Goal: Task Accomplishment & Management: Use online tool/utility

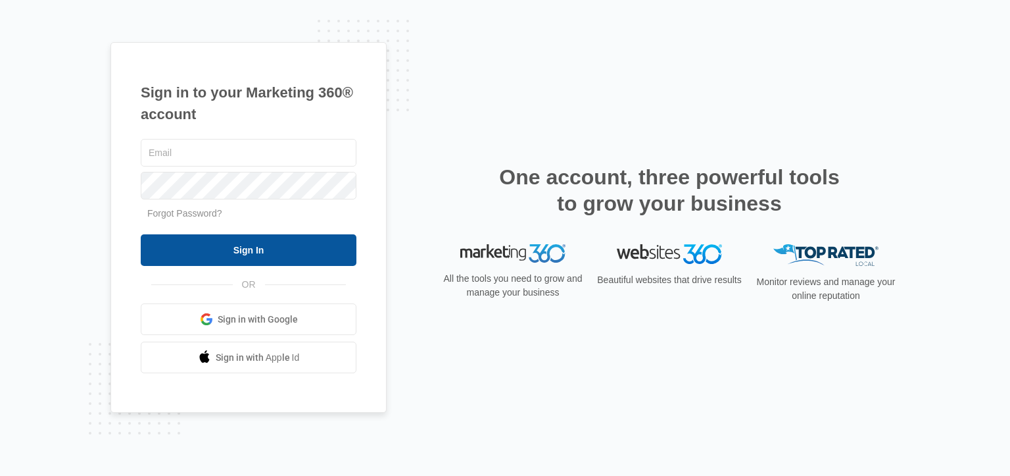
type input "iidsigns@gmail.com"
click at [228, 247] on input "Sign In" at bounding box center [249, 250] width 216 height 32
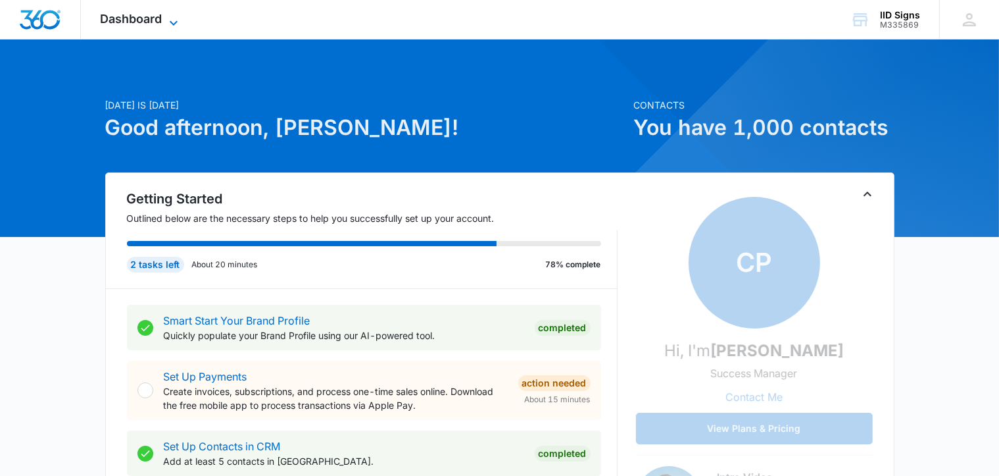
click at [138, 20] on span "Dashboard" at bounding box center [132, 19] width 62 height 14
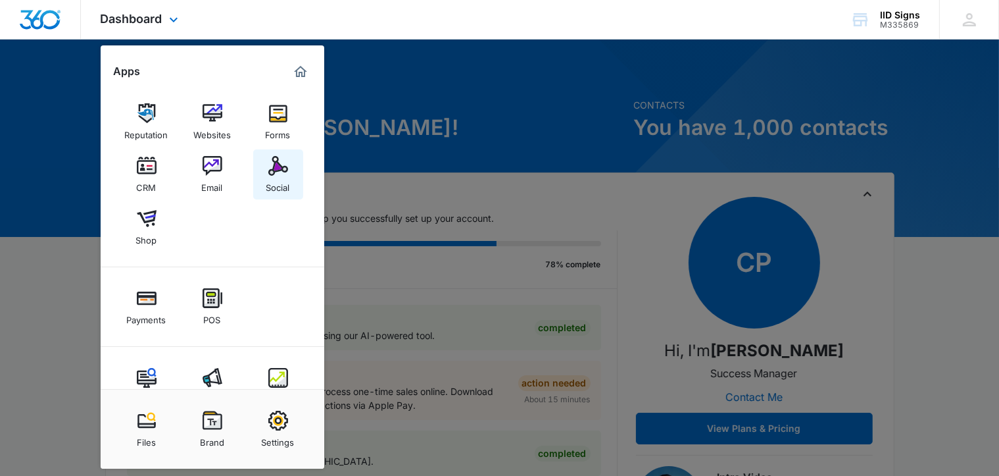
click at [290, 170] on link "Social" at bounding box center [278, 174] width 50 height 50
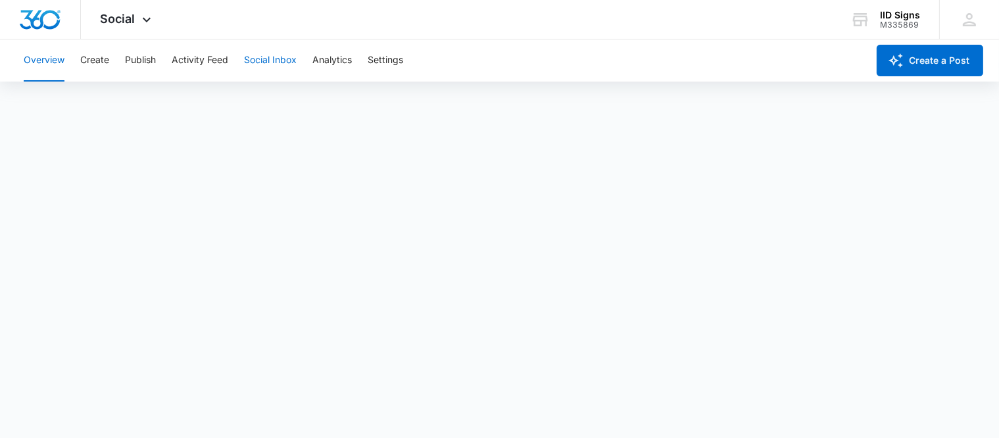
scroll to position [3, 0]
